Goal: Task Accomplishment & Management: Manage account settings

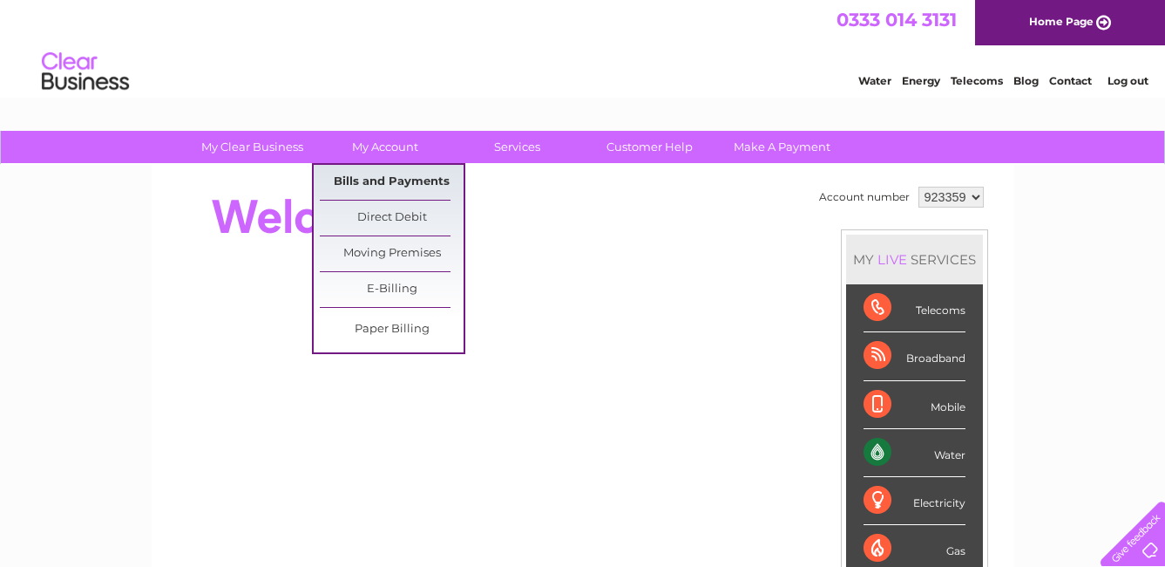
click at [383, 180] on link "Bills and Payments" at bounding box center [392, 182] width 144 height 35
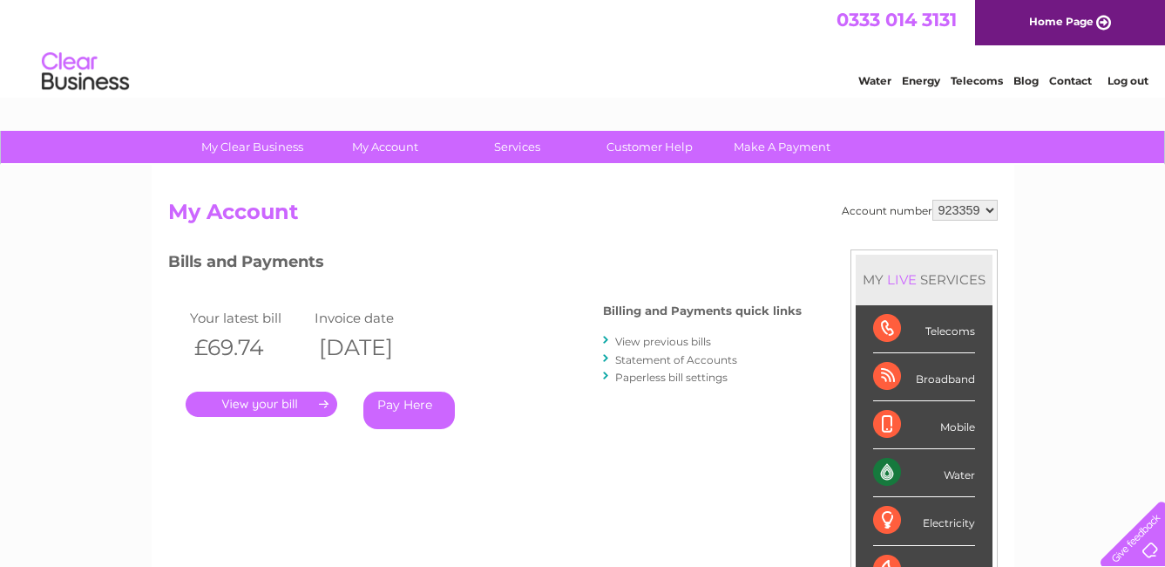
click at [295, 405] on link "." at bounding box center [262, 403] width 152 height 25
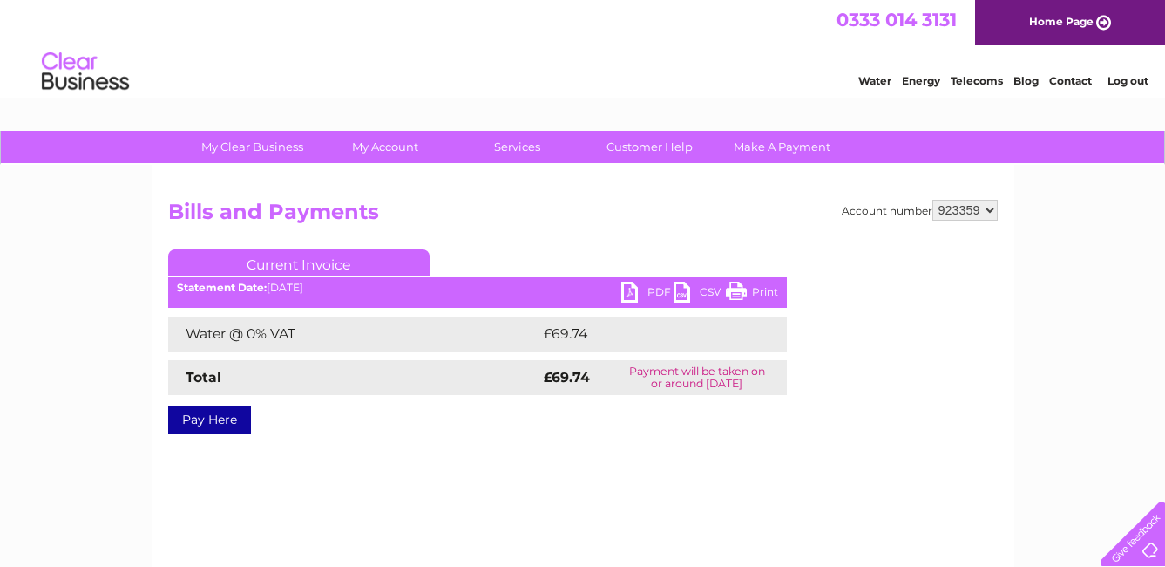
click at [657, 288] on link "PDF" at bounding box center [647, 294] width 52 height 25
